Goal: Check status: Check status

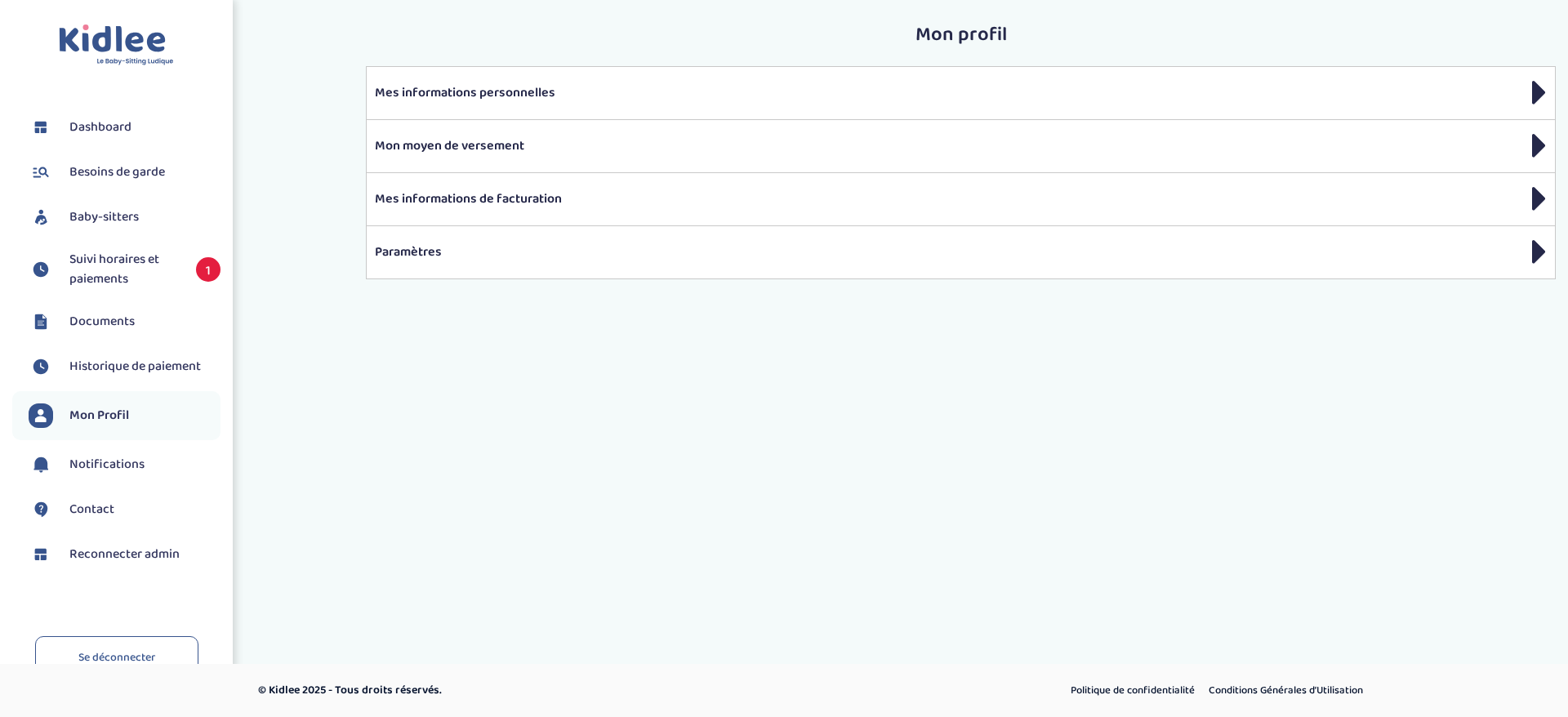
click at [125, 274] on span "Suivi horaires et paiements" at bounding box center [124, 270] width 110 height 39
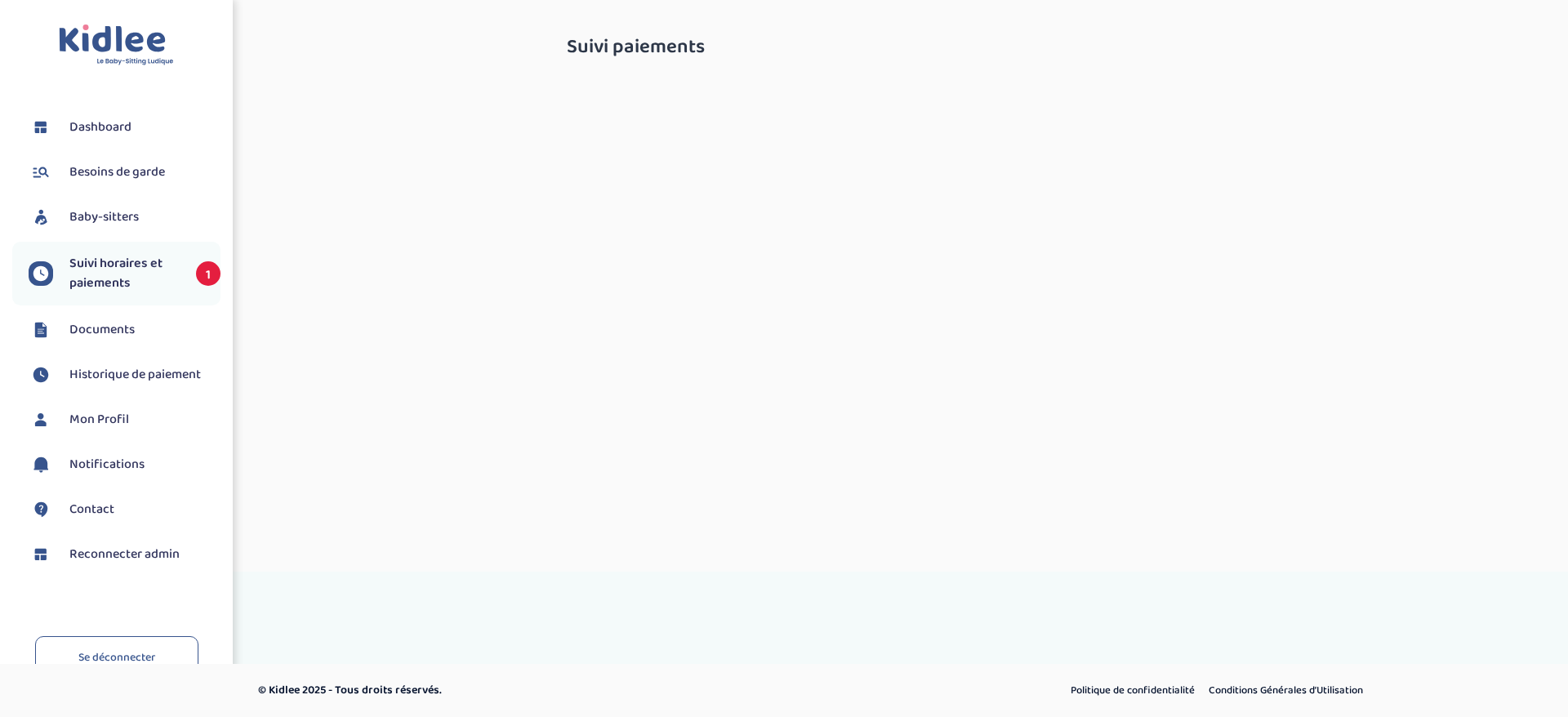
select select "septembre 2025"
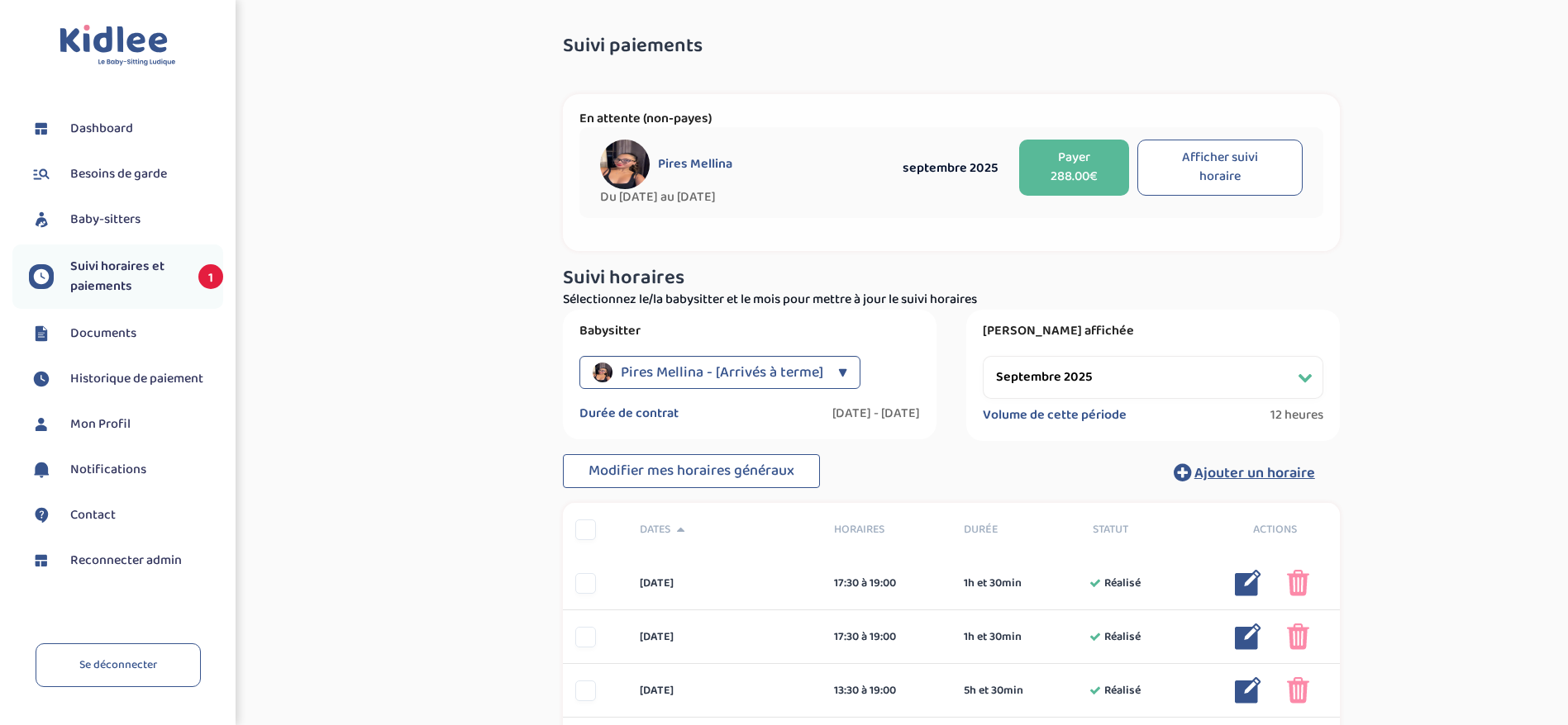
scroll to position [248, 0]
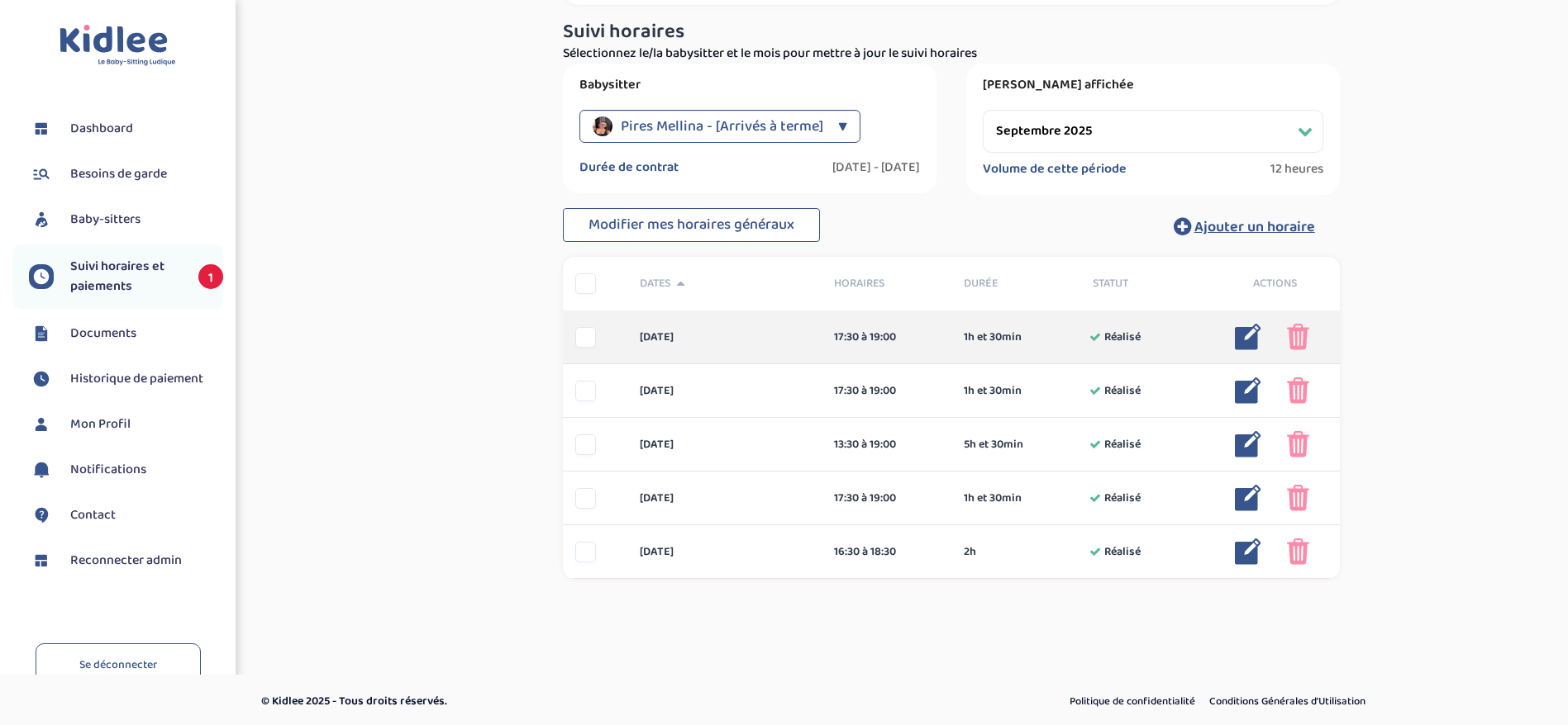
click at [1259, 341] on img at bounding box center [1248, 337] width 27 height 27
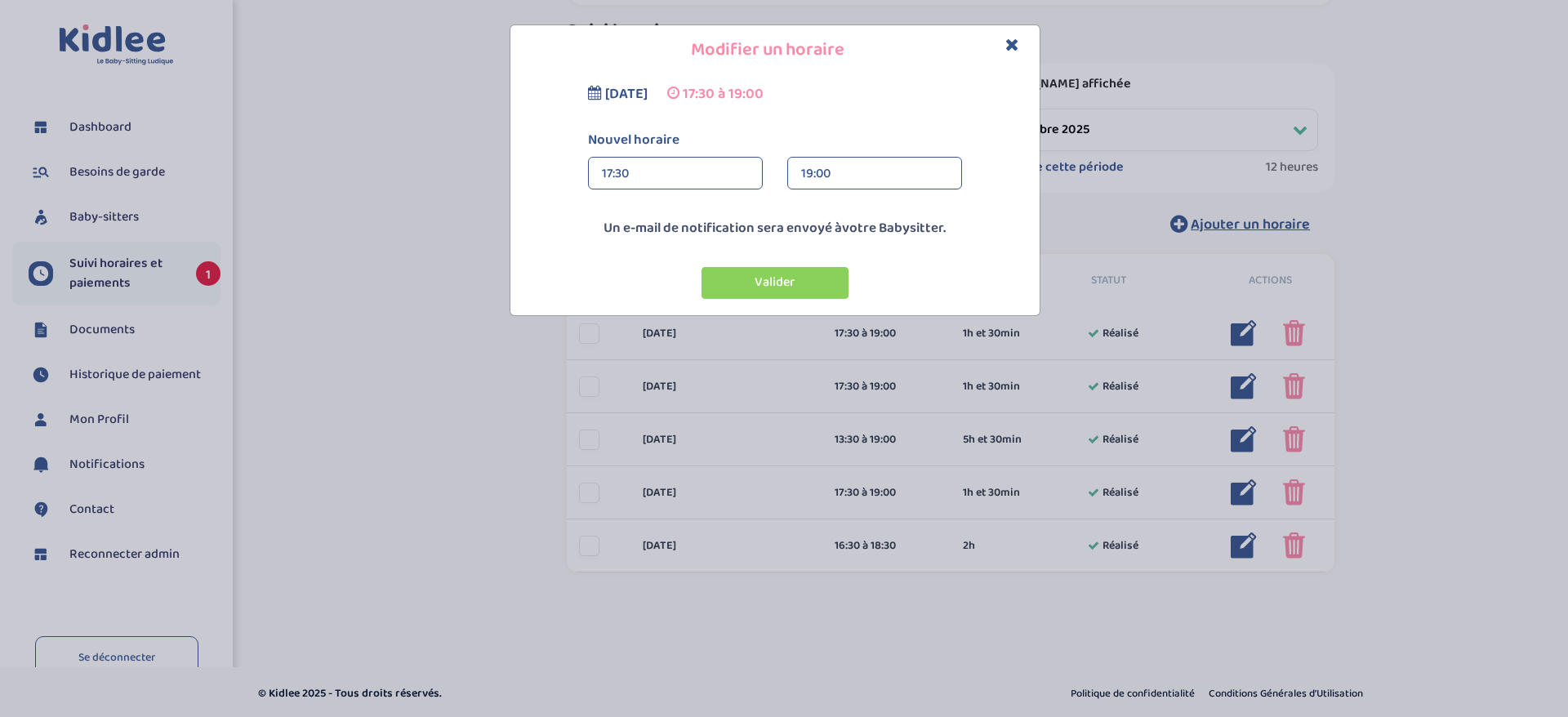
click at [1011, 44] on icon "Close" at bounding box center [1012, 45] width 14 height 17
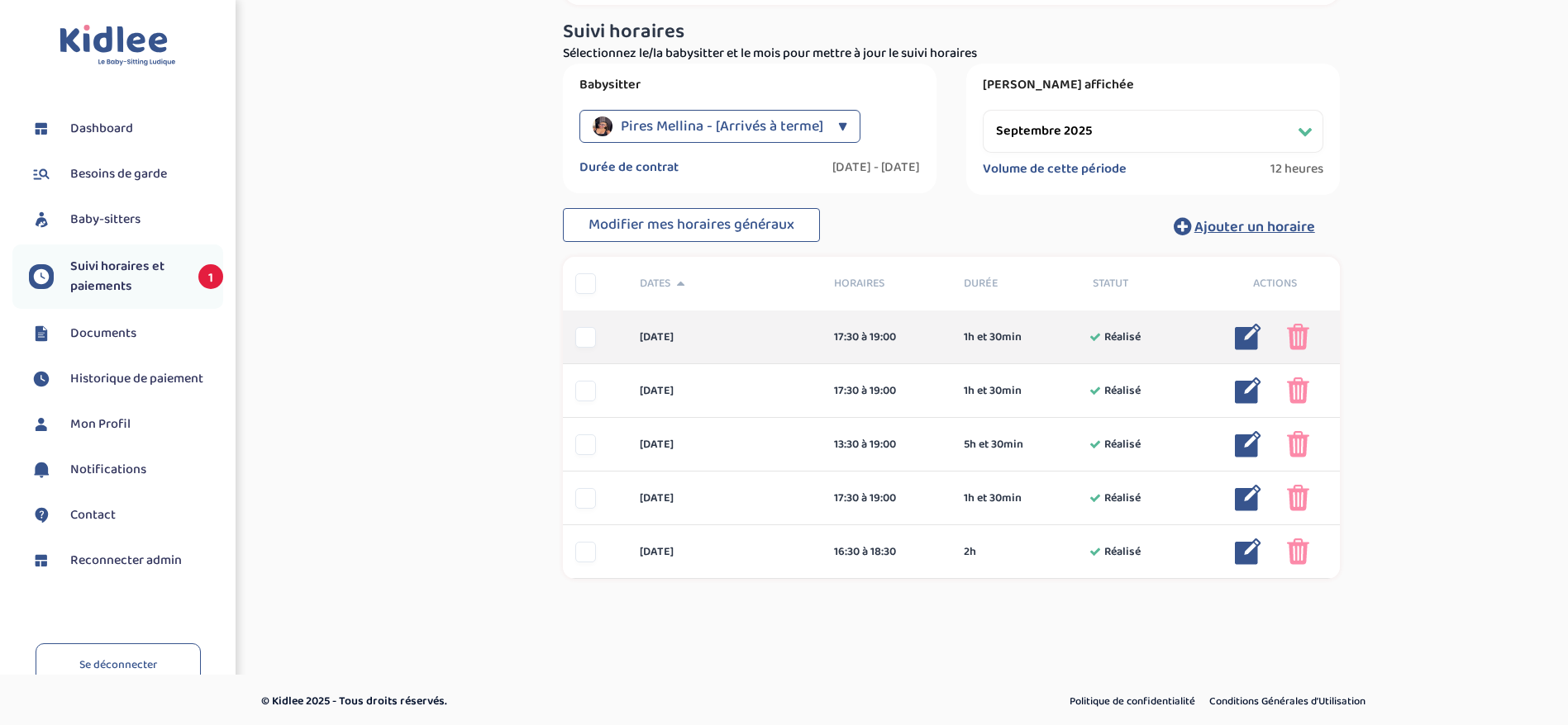
click at [1308, 341] on img at bounding box center [1298, 337] width 23 height 27
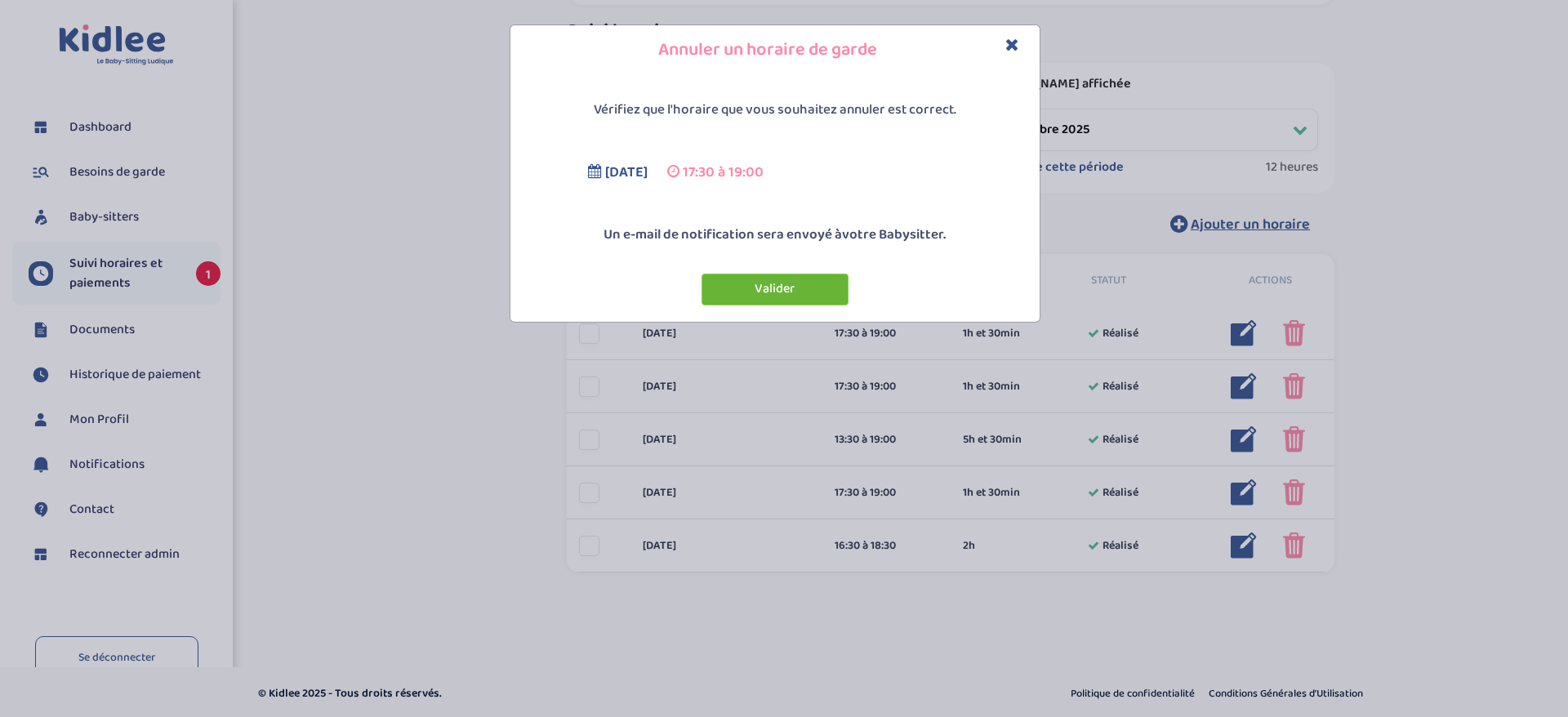
click at [755, 284] on button "Valider" at bounding box center [775, 289] width 147 height 32
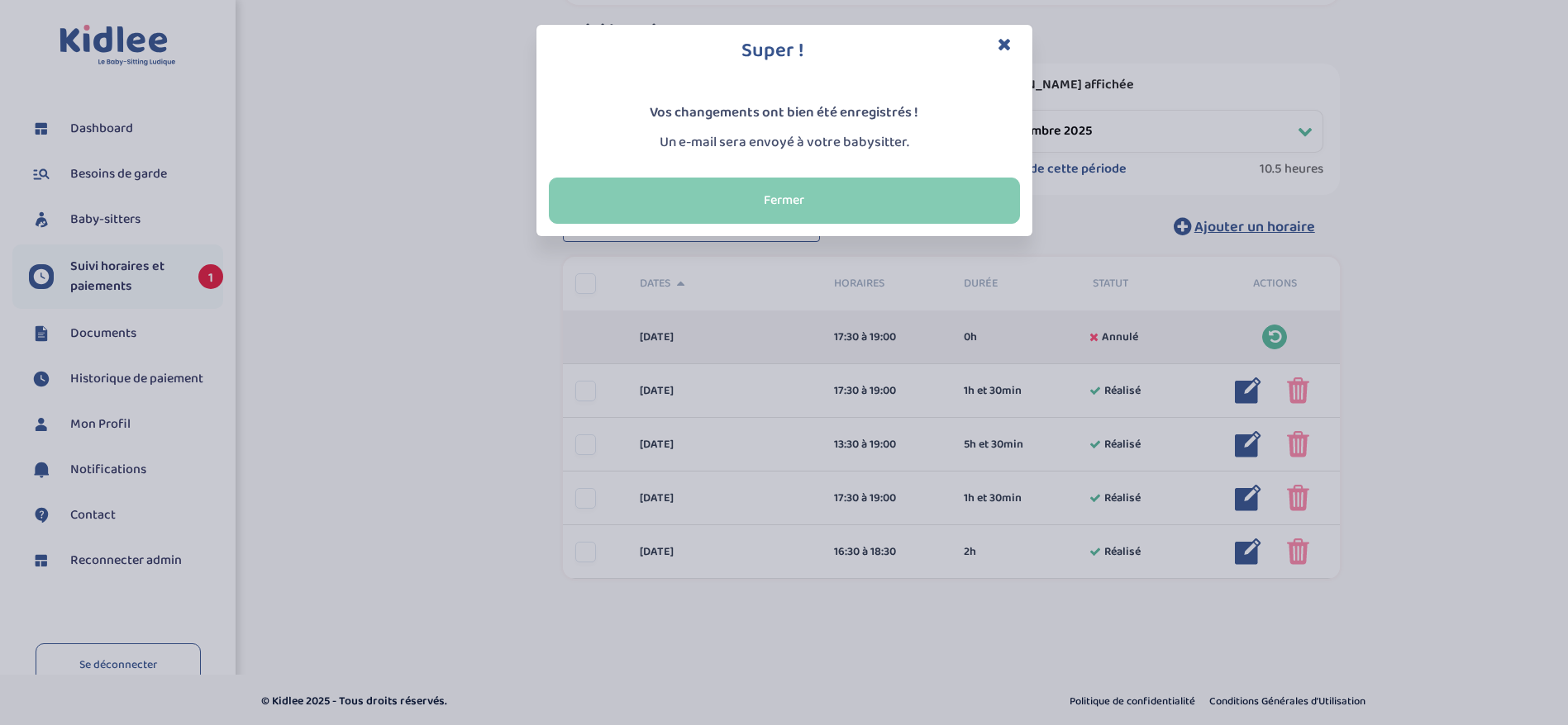
click at [904, 185] on button "Fermer" at bounding box center [784, 200] width 472 height 46
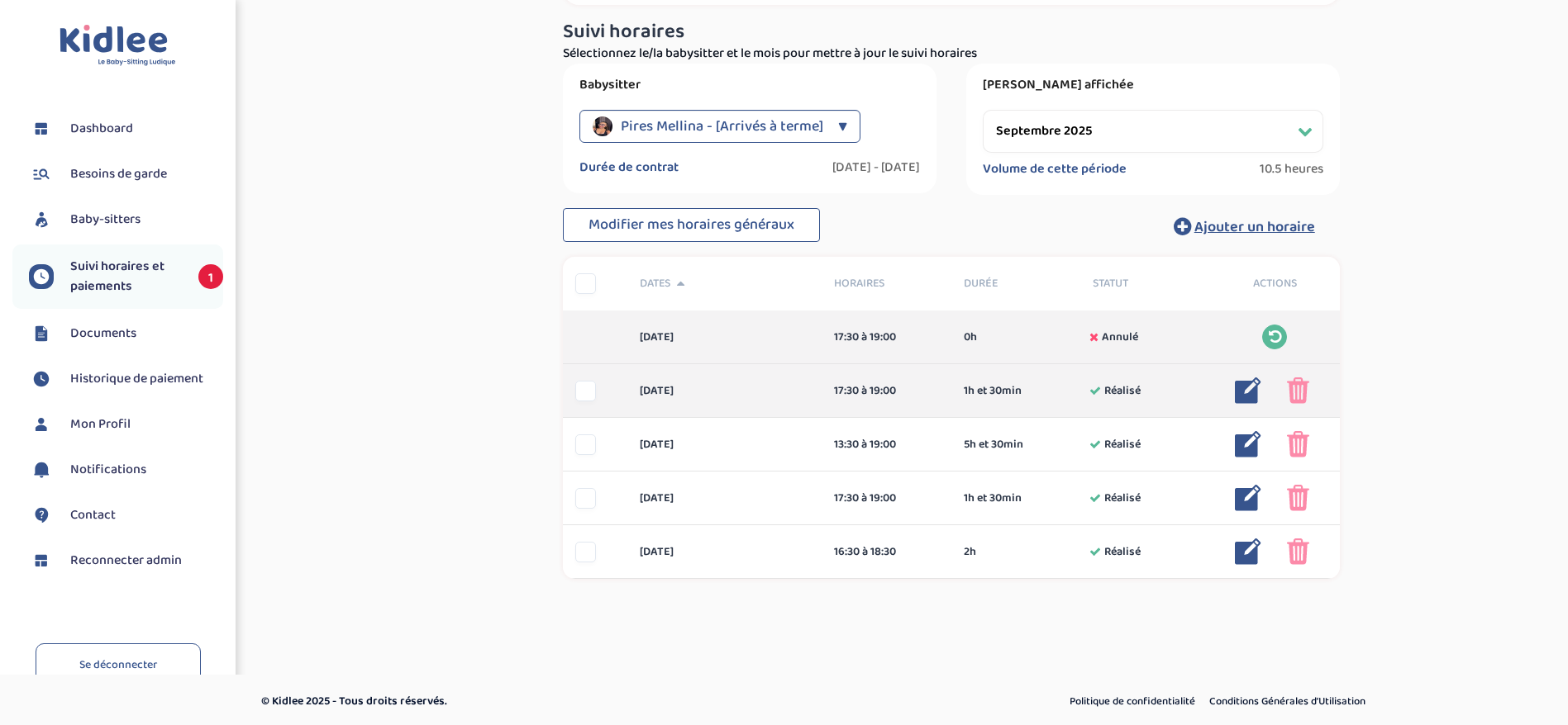
click at [1295, 394] on img at bounding box center [1298, 391] width 23 height 27
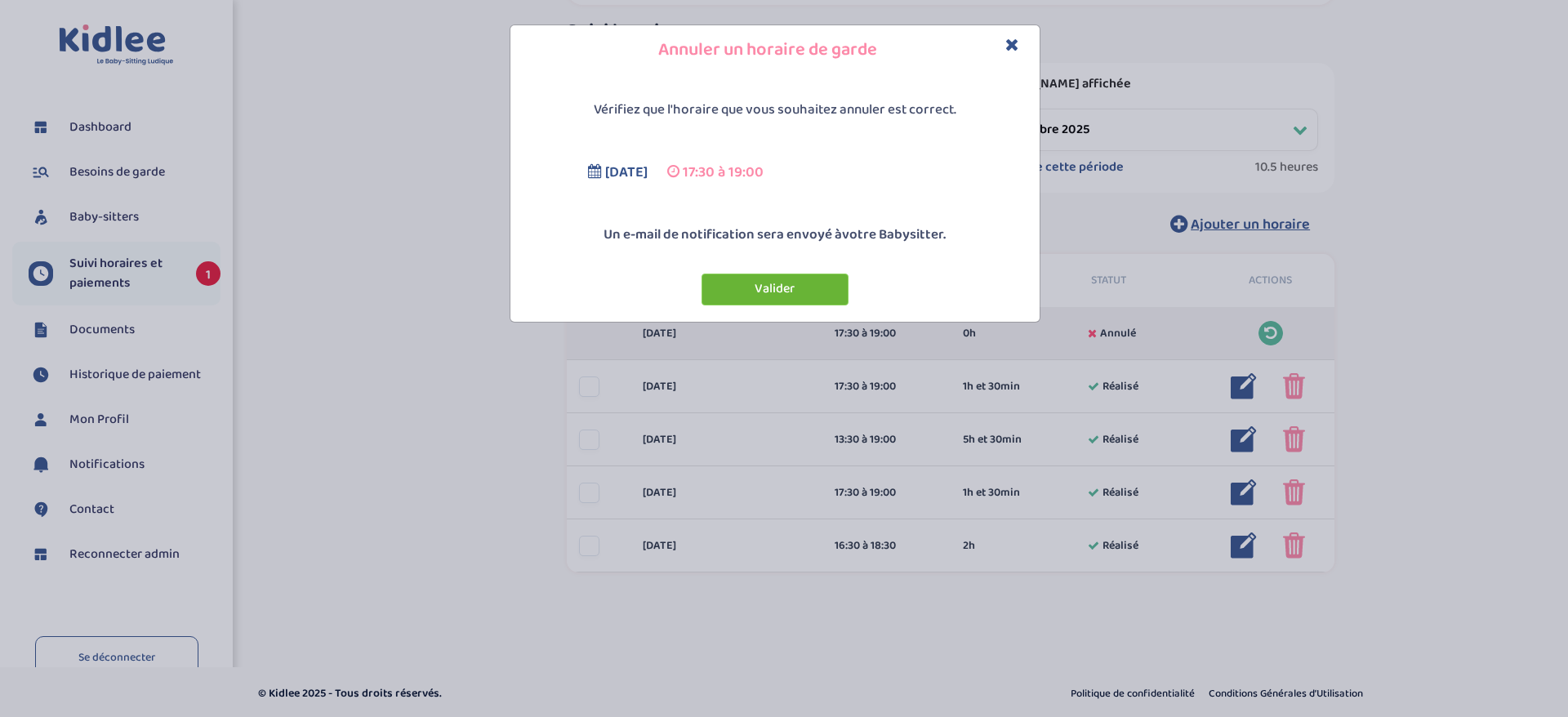
click at [773, 286] on button "Valider" at bounding box center [775, 289] width 147 height 32
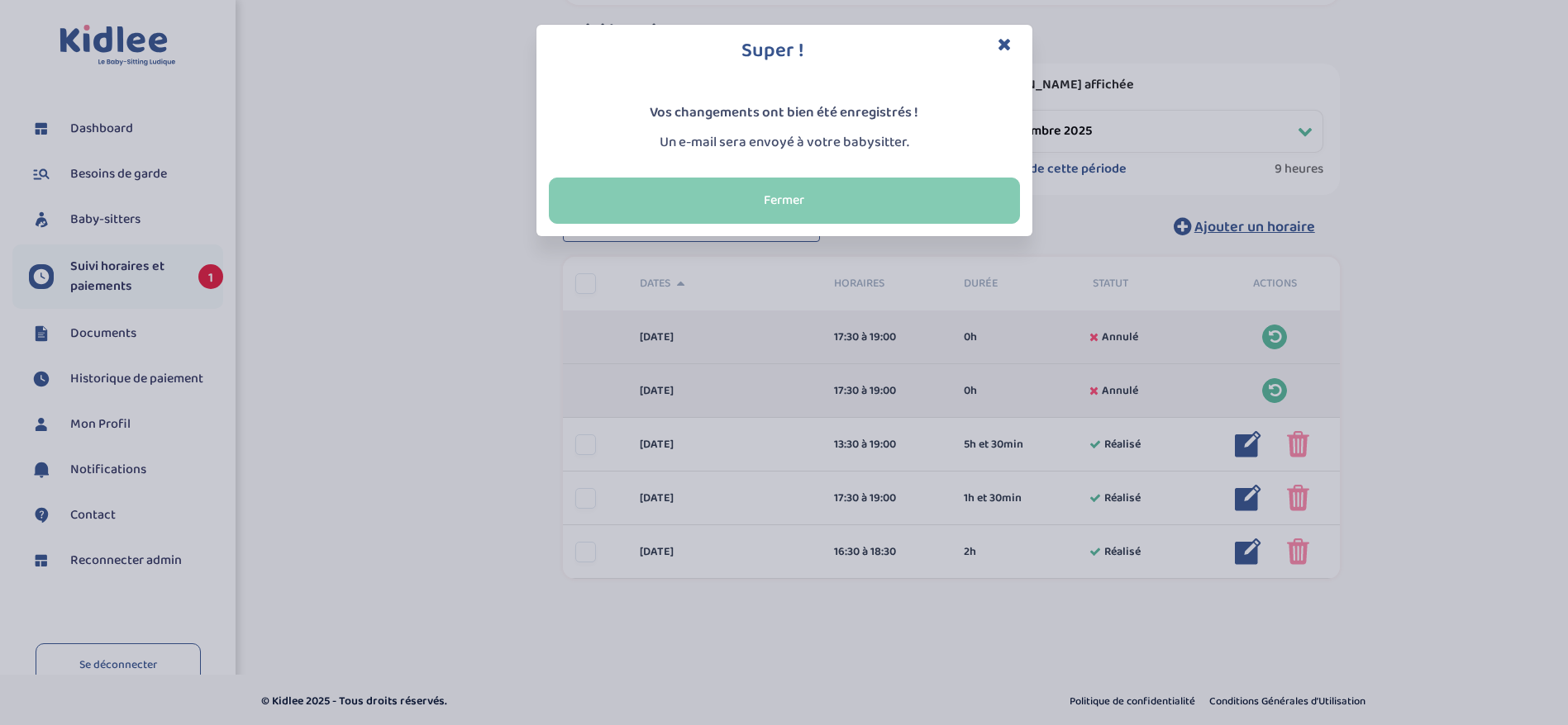
click at [908, 207] on button "Fermer" at bounding box center [784, 200] width 472 height 46
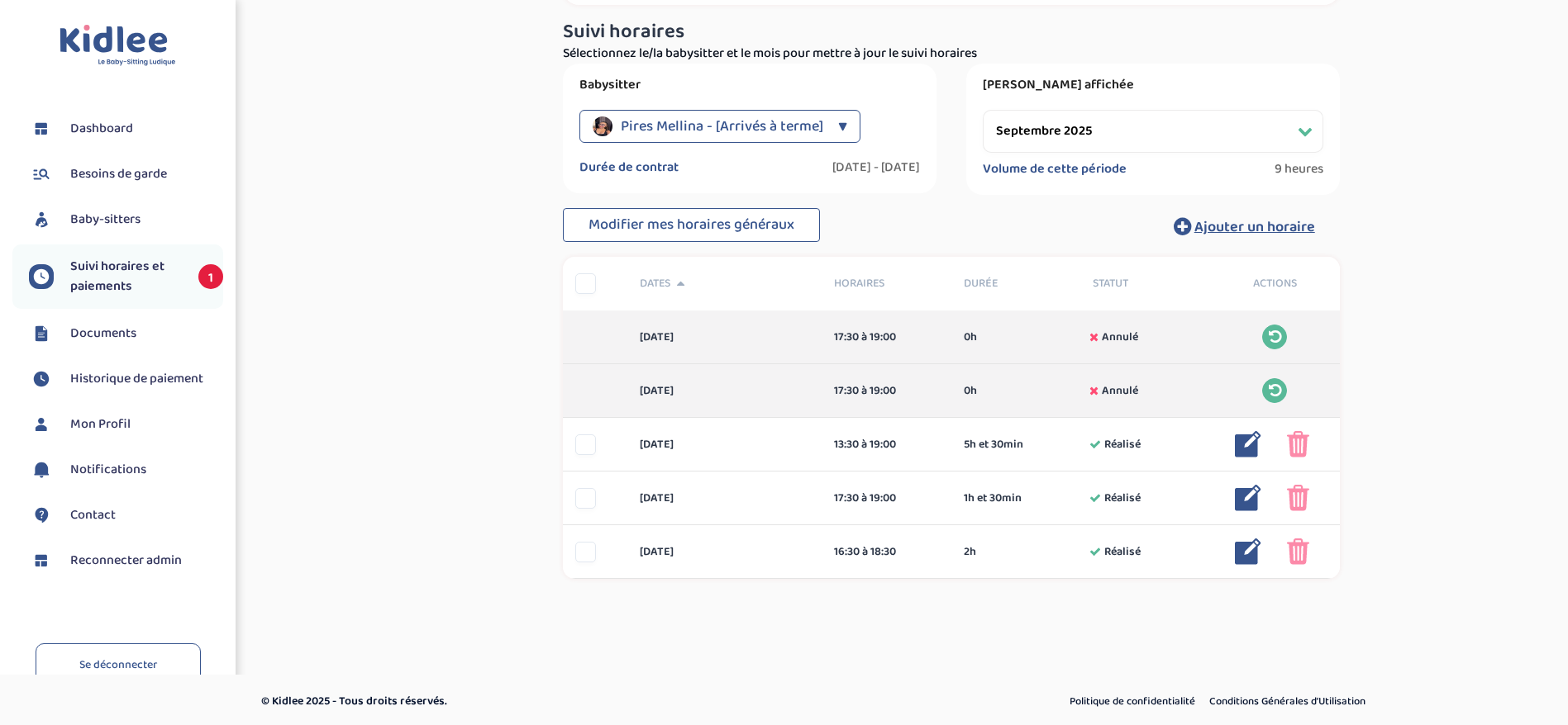
click at [1398, 274] on div "Suivi paiements lAoB1BGrYItlZHjzZLsPYPyHc1iGm3FKcPwKH2Ie En attente (non-payes)…" at bounding box center [951, 205] width 1209 height 857
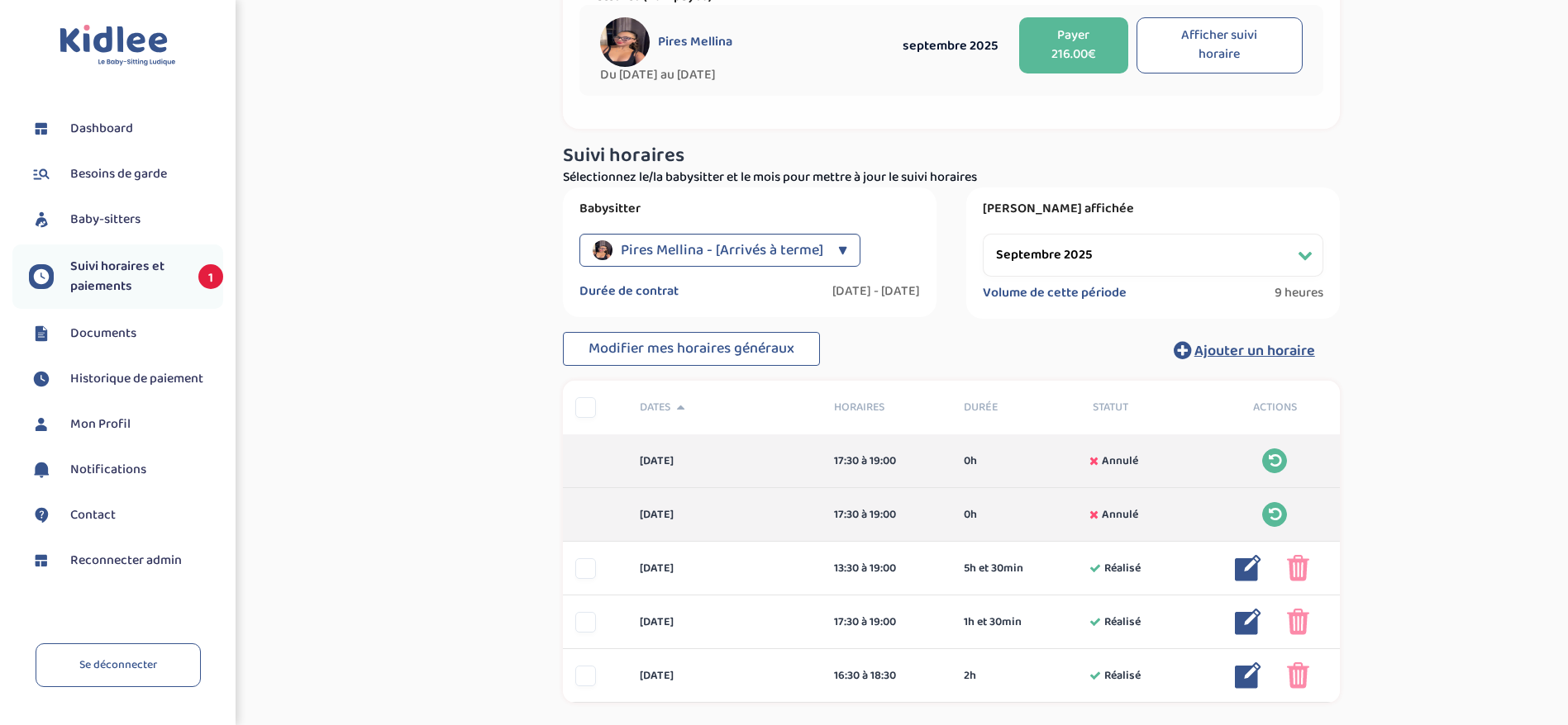
scroll to position [0, 0]
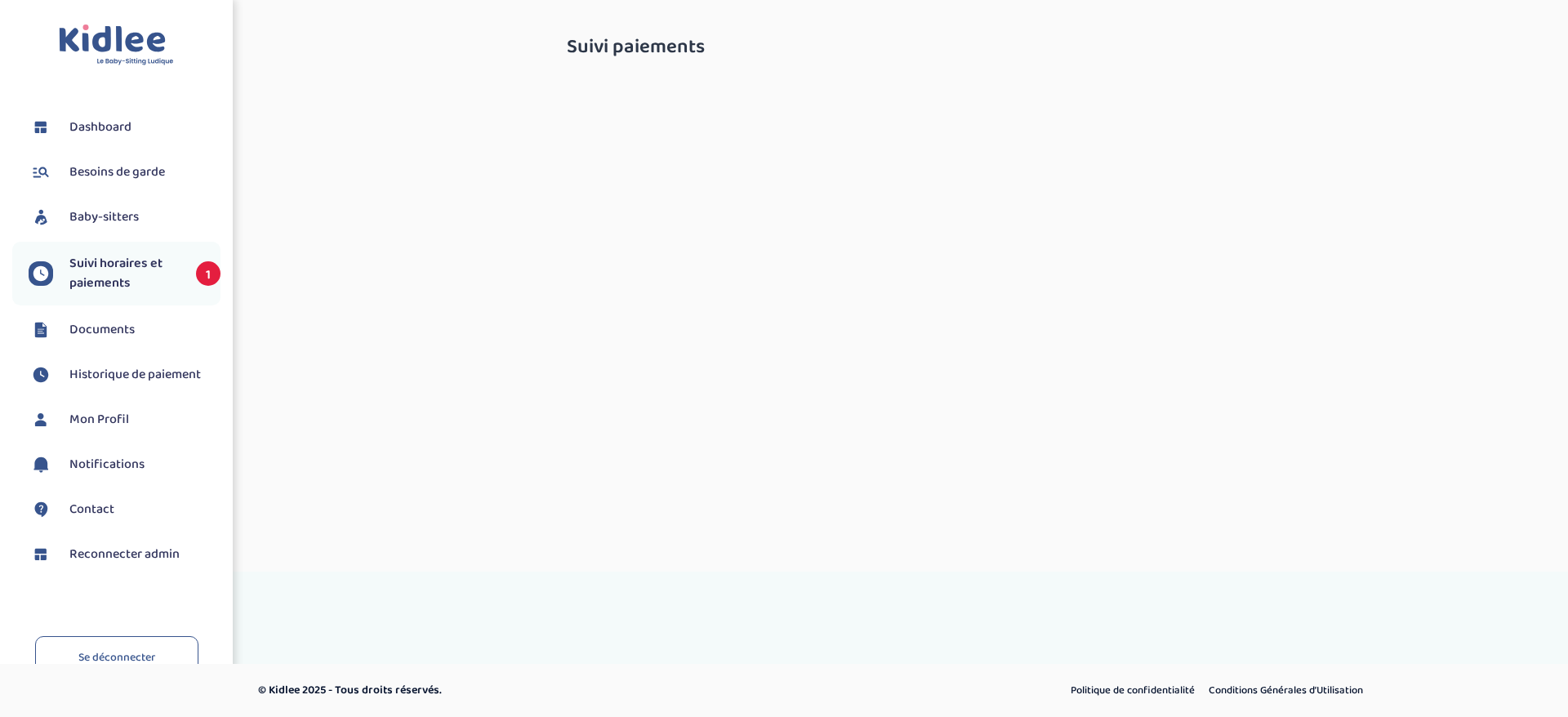
select select "septembre 2025"
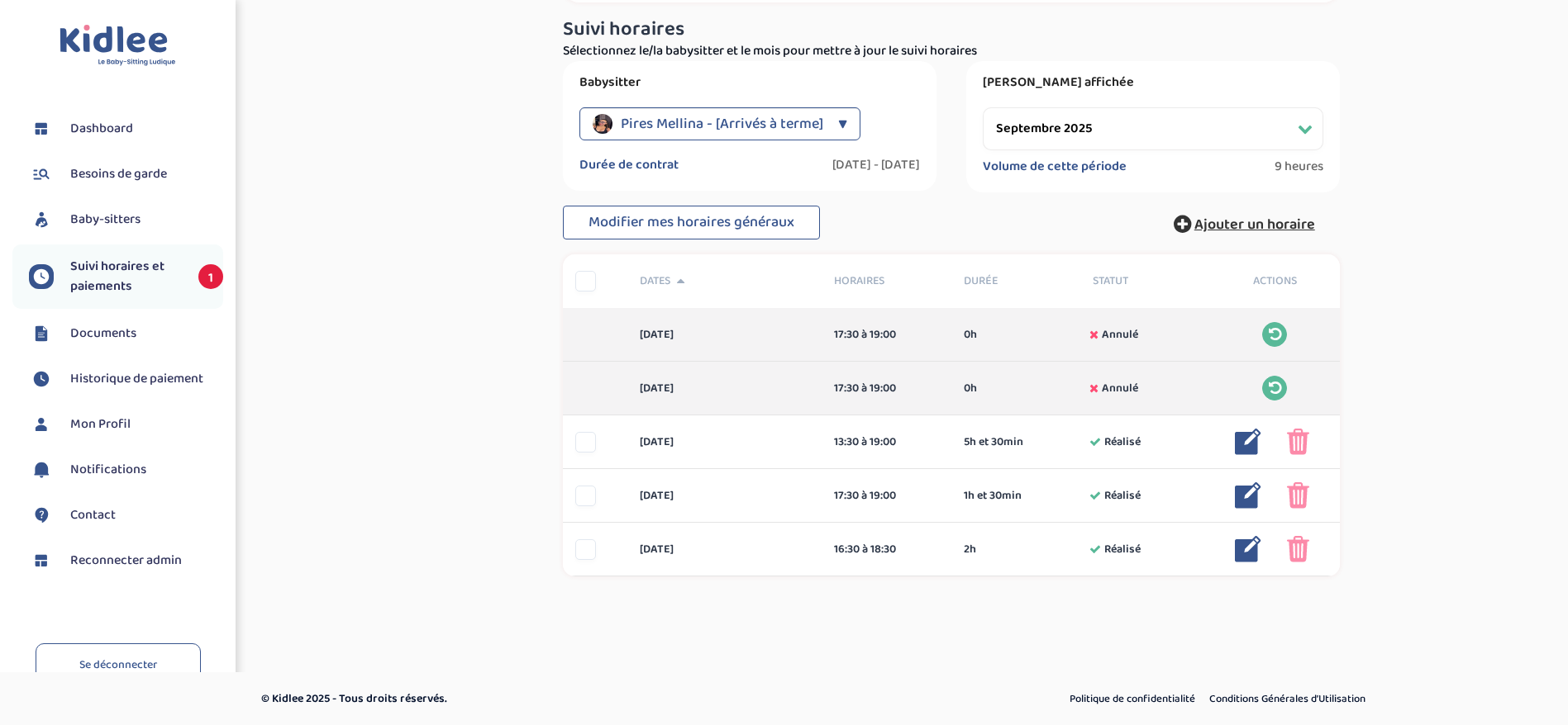
scroll to position [251, 0]
click at [100, 560] on span "Reconnecter admin" at bounding box center [126, 560] width 112 height 20
